Goal: Check status: Check status

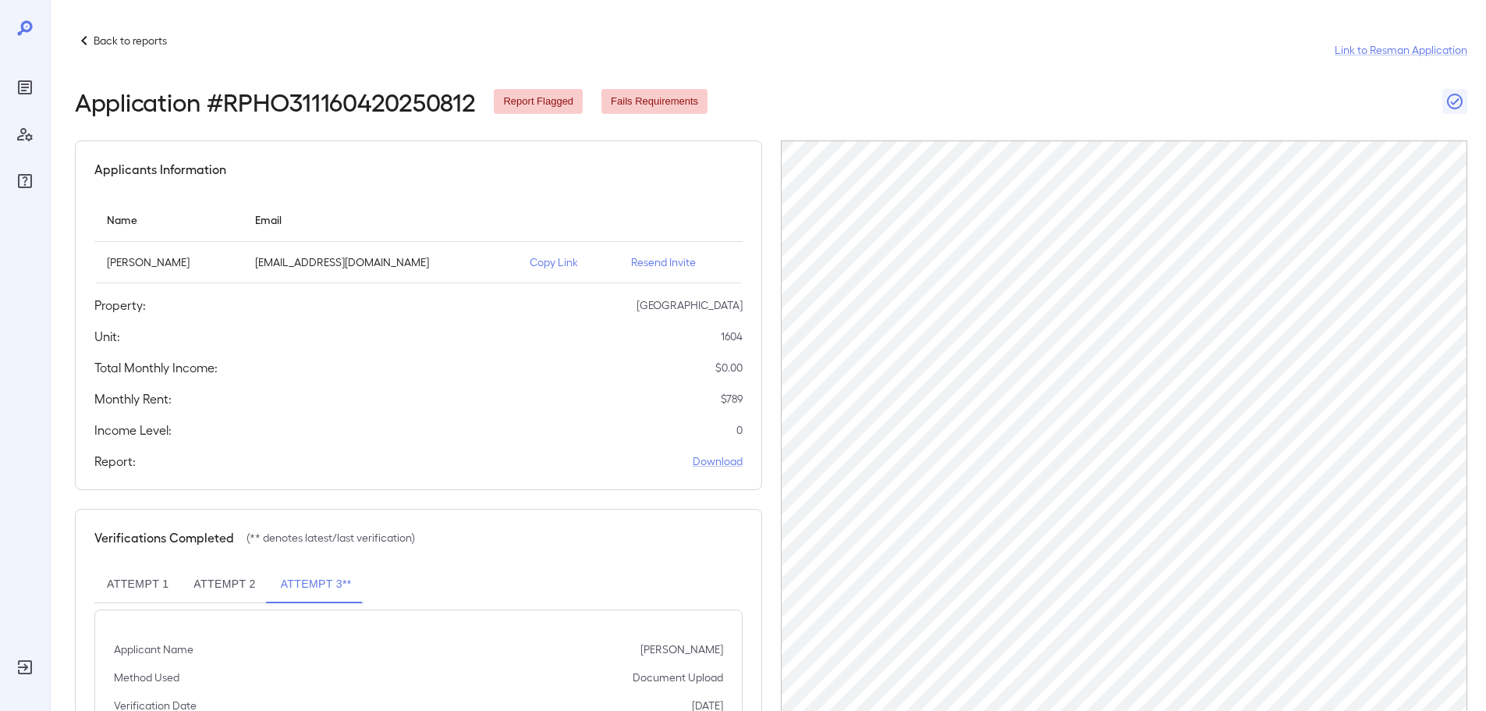
click at [244, 580] on button "Attempt 2" at bounding box center [224, 584] width 87 height 37
click at [137, 595] on button "Attempt 1" at bounding box center [137, 584] width 87 height 37
click at [216, 576] on button "Attempt 2" at bounding box center [224, 584] width 87 height 37
click at [146, 575] on button "Attempt 1" at bounding box center [137, 584] width 87 height 37
